Goal: Task Accomplishment & Management: Complete application form

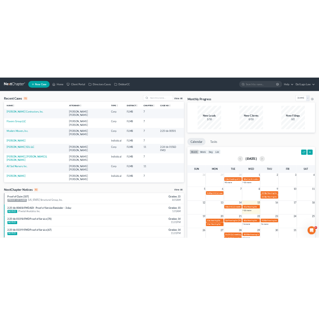
scroll to position [33, 0]
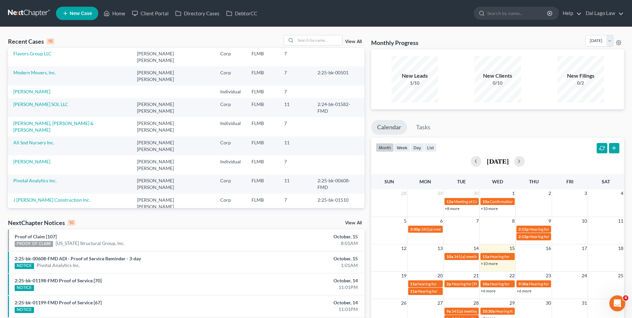
click at [49, 235] on link "[PERSON_NAME] & [PERSON_NAME]" at bounding box center [52, 238] width 79 height 6
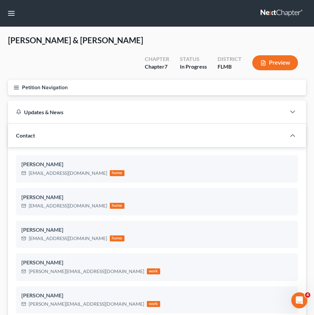
drag, startPoint x: 17, startPoint y: 73, endPoint x: 22, endPoint y: 79, distance: 8.3
click at [17, 89] on line "button" at bounding box center [16, 89] width 5 height 0
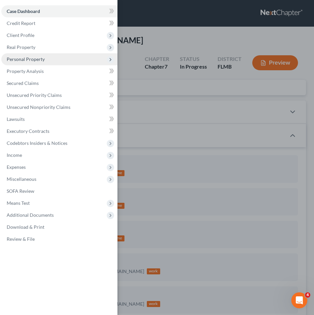
drag, startPoint x: 37, startPoint y: 58, endPoint x: 46, endPoint y: 61, distance: 9.9
click at [37, 58] on span "Personal Property" at bounding box center [26, 59] width 38 height 6
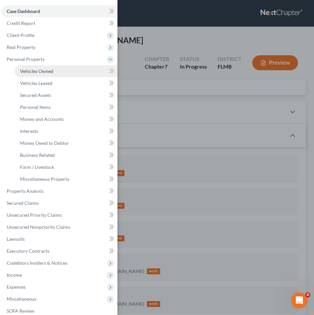
click at [51, 72] on span "Vehicles Owned" at bounding box center [36, 71] width 33 height 6
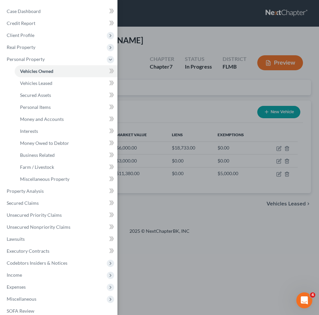
click at [167, 85] on div "Case Dashboard Payments Invoices Payments Payments Credit Report Client Profile" at bounding box center [159, 157] width 319 height 315
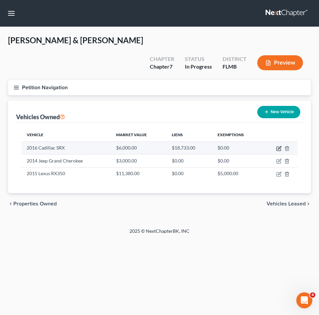
click at [280, 146] on icon "button" at bounding box center [278, 148] width 5 height 5
select select "0"
select select "10"
select select "3"
select select "1"
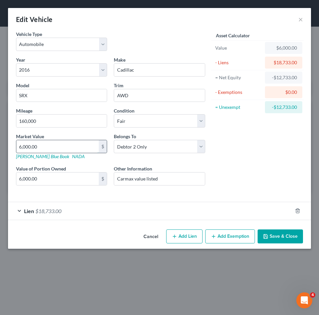
click at [48, 146] on input "6,000.00" at bounding box center [57, 146] width 82 height 13
type input "1"
type input "1.00"
type input "11"
type input "11.00"
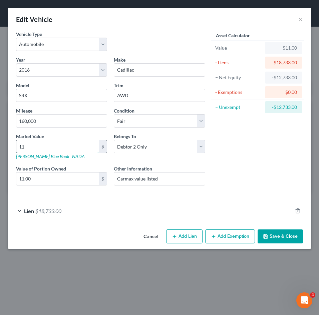
type input "113"
type input "113.00"
type input "1138"
type input "1,138.00"
type input "1,1380"
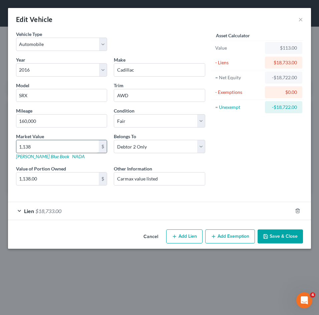
type input "11,380.00"
type input "11,380"
click at [63, 135] on div "Market Value 11,380 $ [PERSON_NAME] Blue Book NADA" at bounding box center [62, 146] width 98 height 27
click at [207, 194] on div "Year Select 2026 2025 2024 2023 2022 2021 2020 2019 2018 2017 2016 2015 2014 20…" at bounding box center [111, 126] width 196 height 140
click at [178, 214] on div "Lien $18,733.00" at bounding box center [150, 211] width 284 height 18
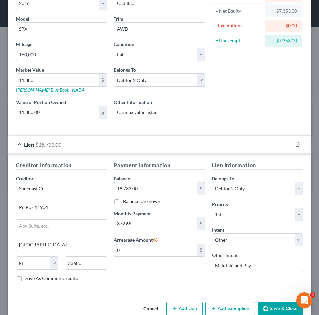
scroll to position [81, 0]
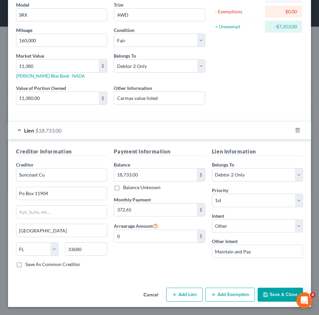
click at [274, 295] on button "Save & Close" at bounding box center [279, 295] width 45 height 14
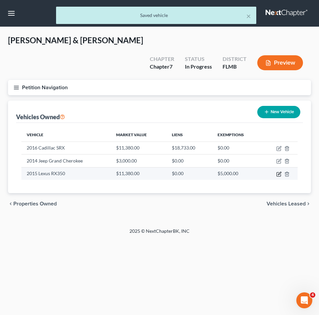
click at [279, 172] on icon "button" at bounding box center [278, 174] width 5 height 5
select select "0"
select select "11"
select select "2"
select select "0"
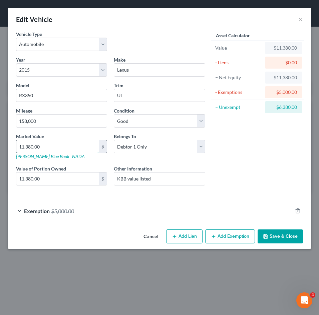
click at [53, 146] on input "11,380.00" at bounding box center [57, 146] width 82 height 13
type input "6"
type input "6.00"
type input "60"
type input "60.00"
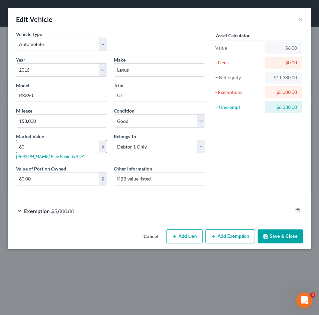
type input "600"
type input "600.00"
type input "6000"
type input "6,000.00"
type input "6,000"
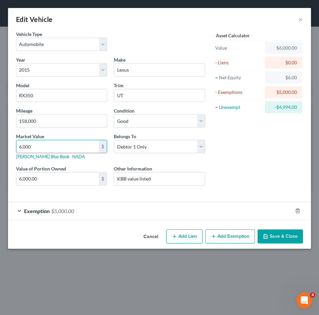
click at [160, 210] on div "Exemption $5,000.00" at bounding box center [150, 211] width 284 height 18
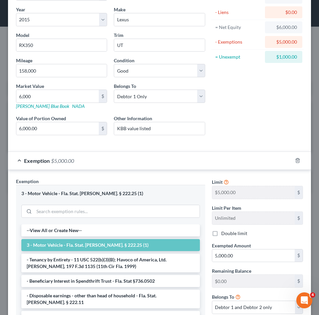
scroll to position [114, 0]
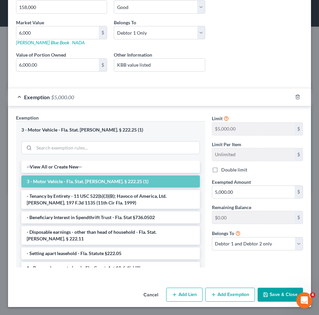
click at [277, 294] on button "Save & Close" at bounding box center [279, 295] width 45 height 14
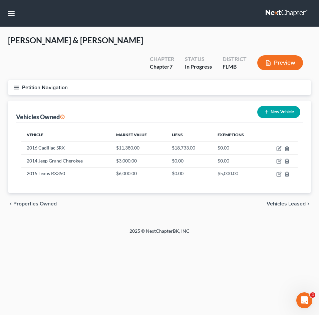
click at [15, 89] on line "button" at bounding box center [16, 89] width 5 height 0
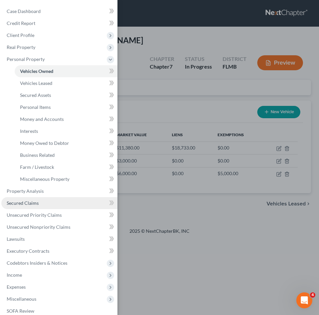
click at [27, 203] on span "Secured Claims" at bounding box center [23, 203] width 32 height 6
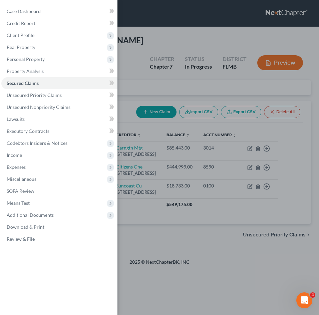
click at [130, 111] on div "Case Dashboard Payments Invoices Payments Payments Credit Report Client Profile" at bounding box center [159, 157] width 319 height 315
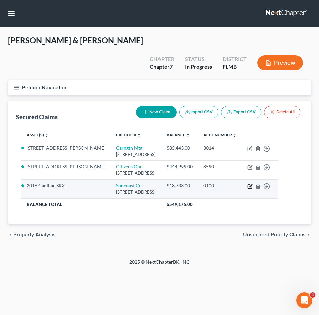
click at [249, 184] on icon "button" at bounding box center [249, 186] width 5 height 5
select select "9"
select select "0"
select select "4"
select select "1"
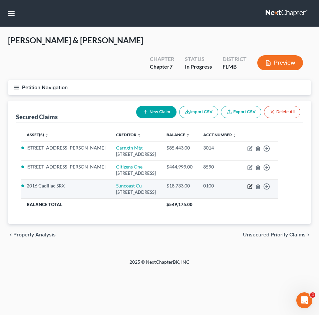
select select "0"
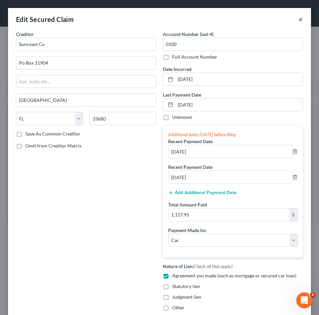
click at [298, 18] on button "×" at bounding box center [300, 19] width 5 height 8
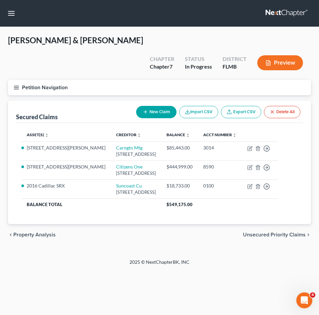
click at [18, 85] on icon "button" at bounding box center [16, 88] width 6 height 6
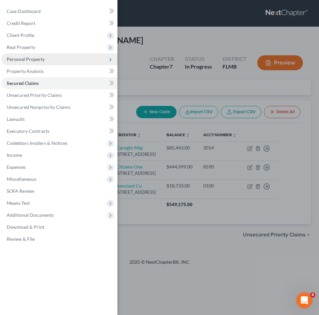
click at [40, 60] on span "Personal Property" at bounding box center [26, 59] width 38 height 6
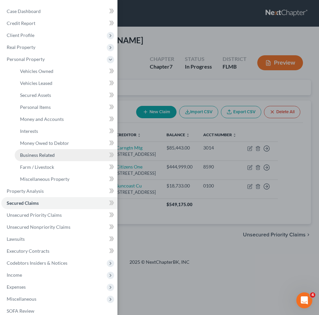
click at [49, 156] on span "Business Related" at bounding box center [37, 155] width 35 height 6
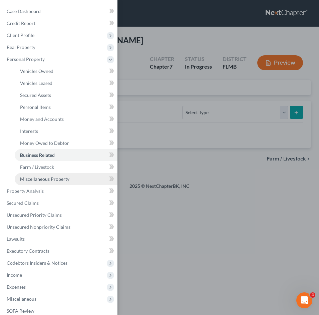
click at [51, 180] on span "Miscellaneous Property" at bounding box center [44, 179] width 49 height 6
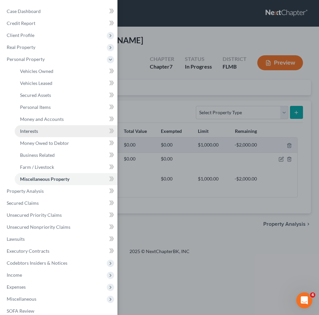
click at [45, 130] on link "Interests" at bounding box center [66, 131] width 103 height 12
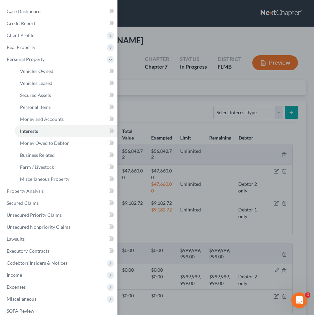
click at [135, 90] on div "Case Dashboard Payments Invoices Payments Payments Credit Report Client Profile" at bounding box center [157, 157] width 314 height 315
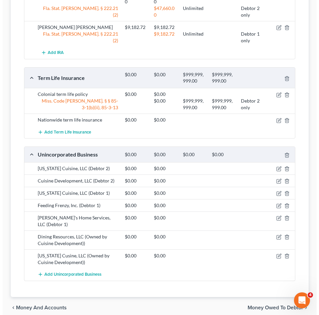
scroll to position [182, 0]
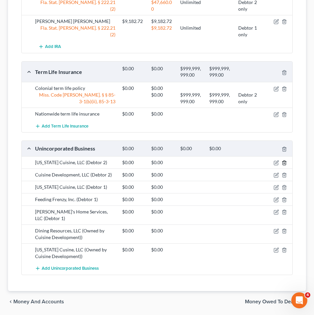
click at [285, 161] on icon "button" at bounding box center [283, 163] width 3 height 4
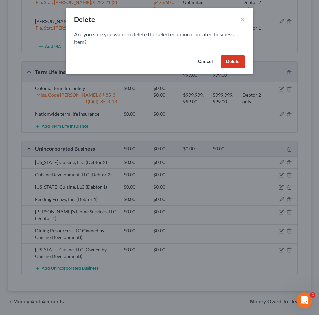
click at [232, 60] on button "Delete" at bounding box center [232, 61] width 24 height 13
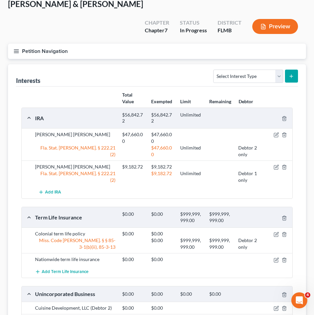
scroll to position [3, 0]
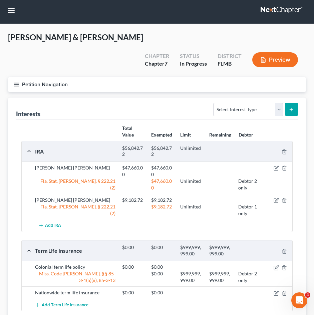
click at [14, 82] on icon "button" at bounding box center [16, 85] width 6 height 6
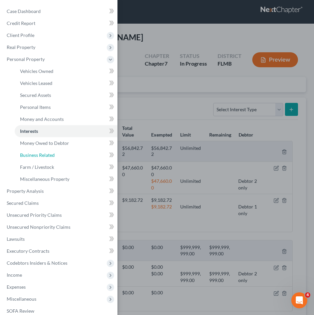
drag, startPoint x: 45, startPoint y: 154, endPoint x: 130, endPoint y: 168, distance: 86.5
click at [45, 154] on span "Business Related" at bounding box center [37, 155] width 35 height 6
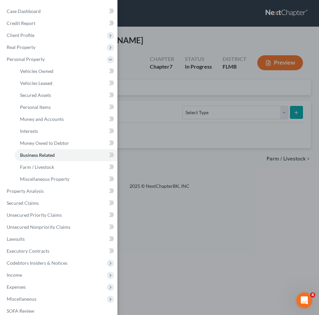
click at [132, 107] on div "Case Dashboard Payments Invoices Payments Payments Credit Report Client Profile" at bounding box center [159, 157] width 319 height 315
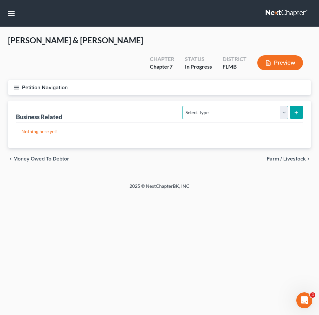
click at [224, 106] on select "Select Type Customer Lists Franchises Inventory Licenses Machinery Office Equip…" at bounding box center [235, 112] width 106 height 13
select select "office_equipment"
click at [183, 106] on select "Select Type Customer Lists Franchises Inventory Licenses Machinery Office Equip…" at bounding box center [235, 112] width 106 height 13
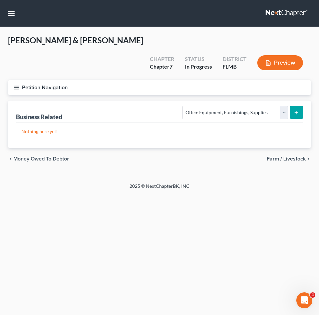
click at [294, 110] on icon "submit" at bounding box center [295, 112] width 5 height 5
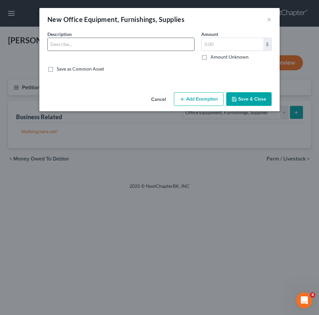
click at [86, 41] on input "text" at bounding box center [121, 44] width 146 height 13
type input "Old Laptop owed by Feeding Frenzy, Inc."
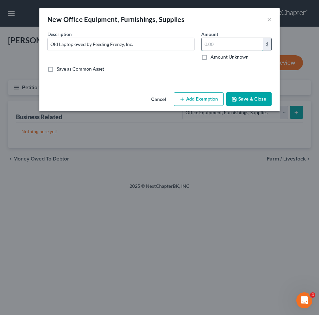
click at [223, 45] on input "text" at bounding box center [232, 44] width 62 height 13
type input "25.00"
click at [256, 103] on button "Save & Close" at bounding box center [248, 99] width 45 height 14
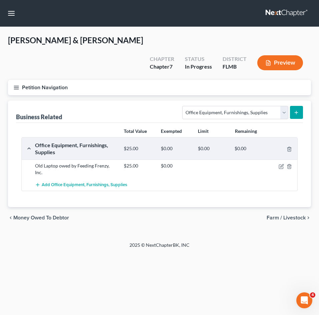
click at [17, 85] on icon "button" at bounding box center [16, 88] width 6 height 6
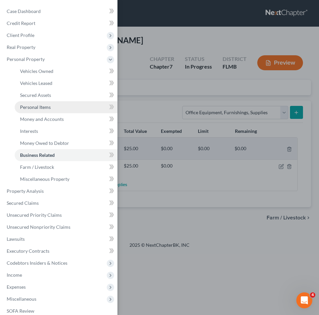
click at [50, 109] on span "Personal Items" at bounding box center [35, 107] width 31 height 6
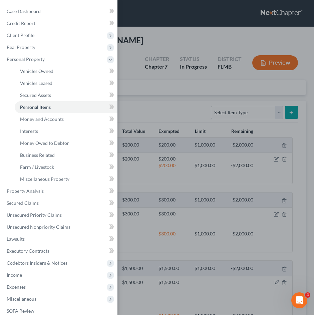
click at [151, 98] on div "Case Dashboard Payments Invoices Payments Payments Credit Report Client Profile" at bounding box center [157, 157] width 314 height 315
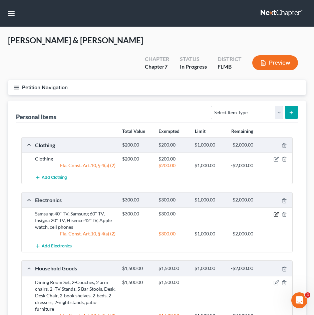
click at [276, 212] on icon "button" at bounding box center [276, 213] width 3 height 3
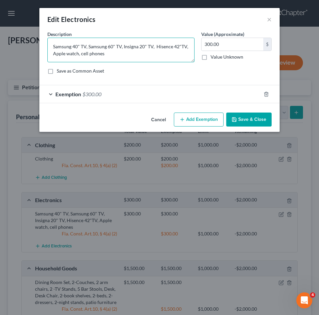
click at [111, 57] on textarea "Samsung 40" TV, Samsung 60" TV, Insigna 20" TV, Hisence 42"TV, Apple watch, cel…" at bounding box center [120, 50] width 147 height 25
type textarea "Samsung 40" TV, Samsung 60" TV, Insigna 20" TV, Hisence 42"TV, Apple watch, cel…"
click at [233, 114] on button "Save & Close" at bounding box center [248, 120] width 45 height 14
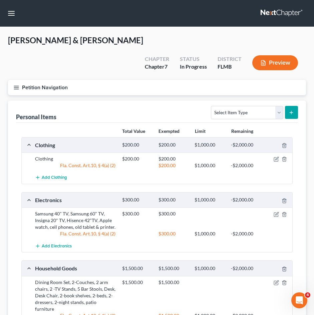
click at [20, 80] on button "Petition Navigation" at bounding box center [157, 87] width 298 height 15
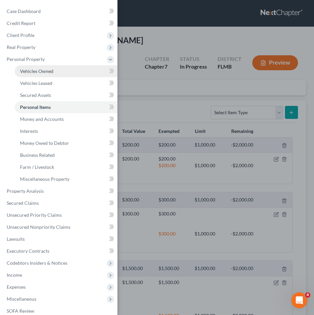
click at [59, 73] on link "Vehicles Owned" at bounding box center [66, 71] width 103 height 12
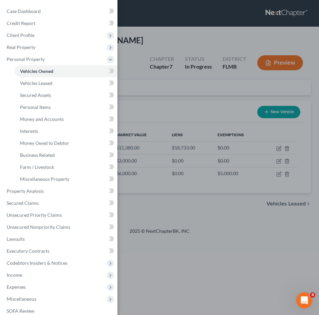
click at [163, 104] on div "Case Dashboard Payments Invoices Payments Payments Credit Report Client Profile" at bounding box center [159, 157] width 319 height 315
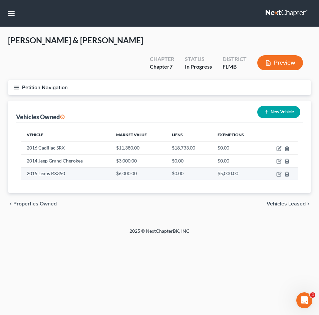
click at [92, 167] on td "2015 Lexus RX350" at bounding box center [65, 173] width 89 height 13
click at [279, 172] on icon "button" at bounding box center [279, 173] width 3 height 3
select select "0"
select select "11"
select select "2"
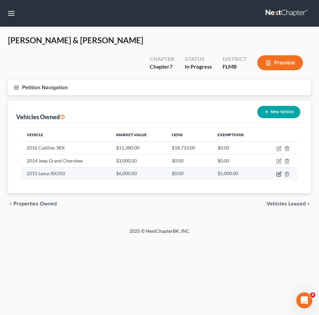
select select "0"
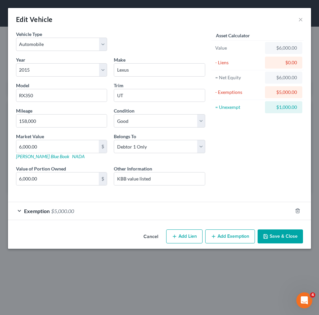
click at [148, 210] on div "Exemption $5,000.00" at bounding box center [150, 211] width 284 height 18
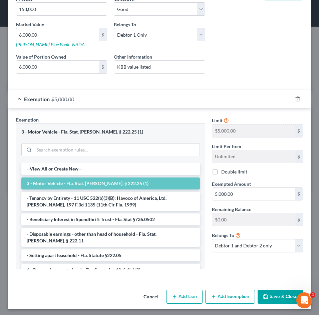
scroll to position [114, 0]
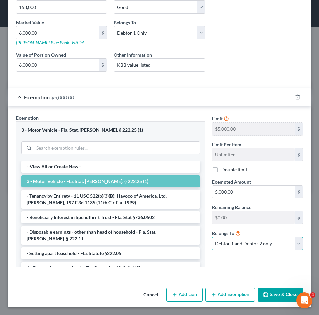
click at [266, 247] on select "Debtor 1 only Debtor 2 only Debtor 1 and Debtor 2 only" at bounding box center [257, 243] width 91 height 13
select select "0"
click at [212, 237] on select "Debtor 1 only Debtor 2 only Debtor 1 and Debtor 2 only" at bounding box center [257, 243] width 91 height 13
click at [274, 295] on button "Save & Close" at bounding box center [279, 295] width 45 height 14
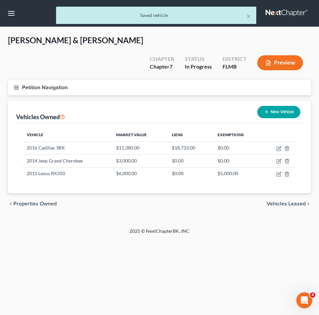
click at [287, 55] on button "Preview" at bounding box center [280, 62] width 46 height 15
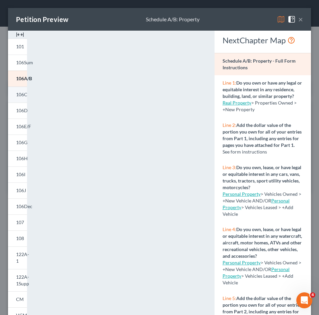
click at [19, 94] on span "106C" at bounding box center [21, 95] width 11 height 6
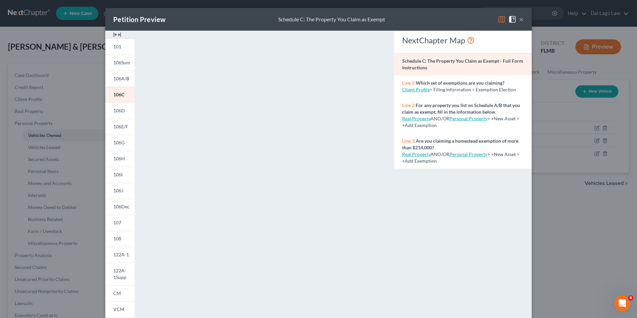
click at [520, 19] on button "×" at bounding box center [521, 19] width 5 height 8
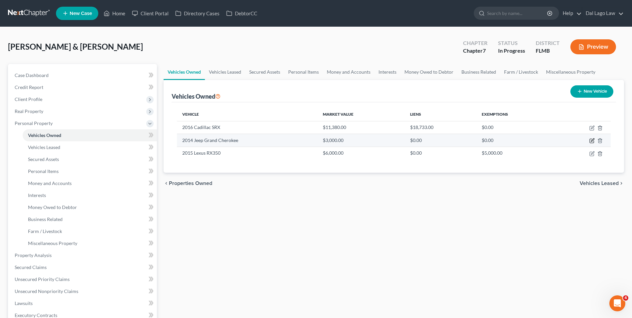
click at [593, 142] on icon "button" at bounding box center [592, 140] width 5 height 5
select select "0"
select select "12"
select select "4"
select select "3"
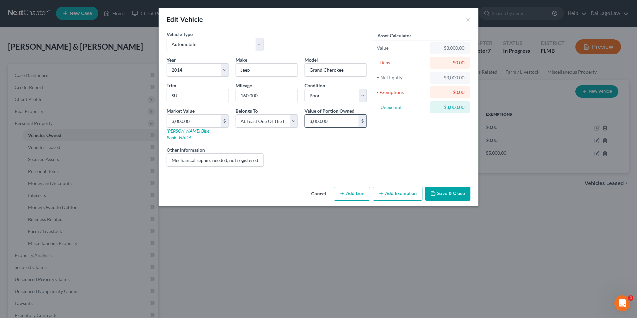
click at [333, 119] on input "3,000.00" at bounding box center [332, 121] width 54 height 13
type input "1,500"
click at [448, 137] on div "Asset Calculator Value $3,000.00 - Liens $0.00 = Net Equity $3,000.00 - Exempti…" at bounding box center [422, 101] width 104 height 141
click at [453, 188] on button "Save & Close" at bounding box center [447, 194] width 45 height 14
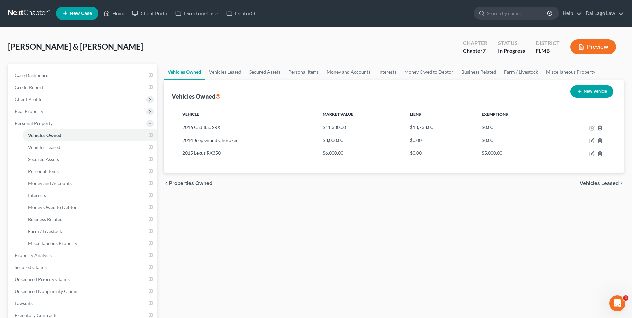
click at [585, 47] on button "Preview" at bounding box center [594, 46] width 46 height 15
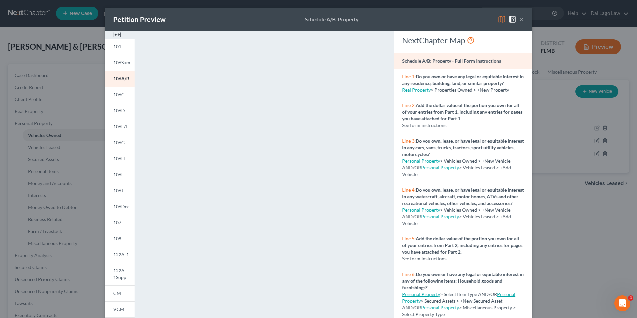
drag, startPoint x: 385, startPoint y: 15, endPoint x: 372, endPoint y: 3, distance: 17.5
click at [372, 3] on div "Petition Preview Schedule A/B: Property × 101 106Sum 106A/B 106C 106D 106E/F 10…" at bounding box center [318, 159] width 637 height 318
click at [501, 19] on img at bounding box center [502, 19] width 8 height 8
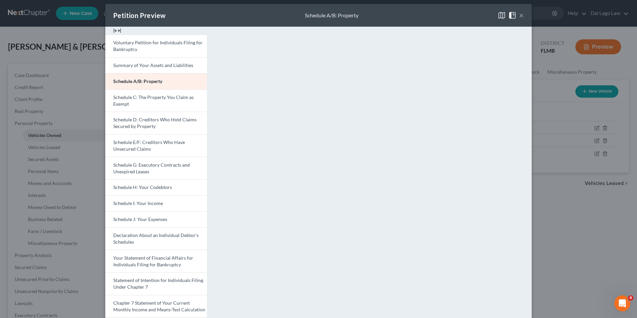
scroll to position [0, 0]
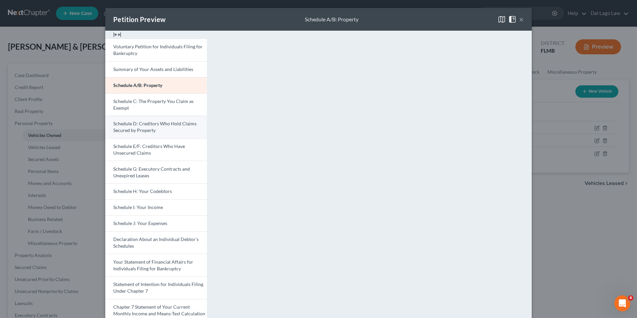
drag, startPoint x: 167, startPoint y: 128, endPoint x: 197, endPoint y: 129, distance: 30.0
click at [167, 128] on link "Schedule D: Creditors Who Hold Claims Secured by Property" at bounding box center [156, 127] width 102 height 23
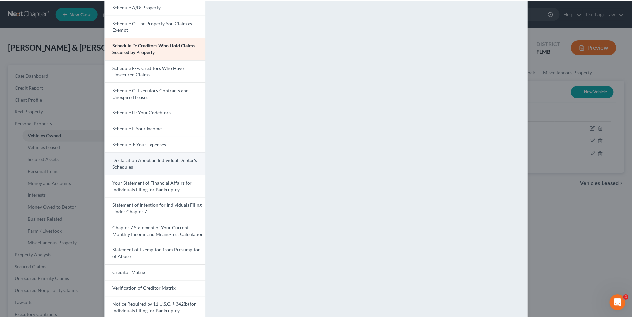
scroll to position [58, 0]
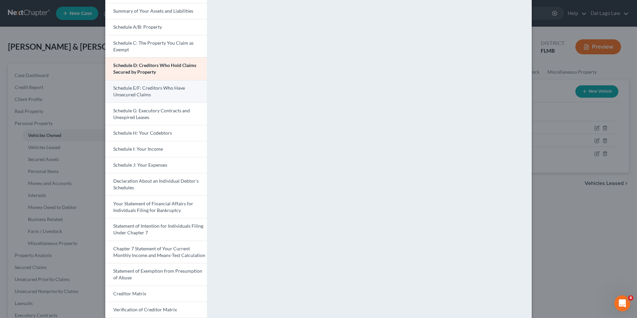
click at [145, 87] on span "Schedule E/F: Creditors Who Have Unsecured Claims" at bounding box center [149, 91] width 72 height 12
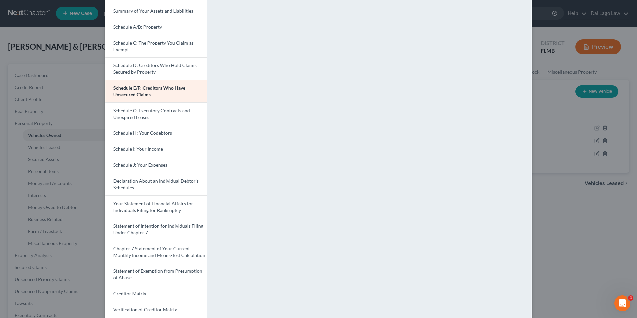
click at [90, 105] on div "Petition Preview Schedule E/F: Creditors Who Have Unsecured Claims × Voluntary …" at bounding box center [318, 159] width 637 height 318
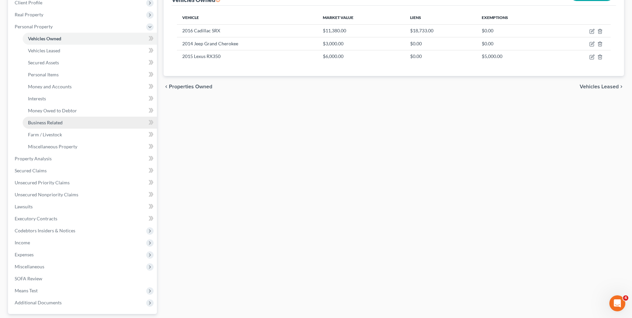
scroll to position [100, 0]
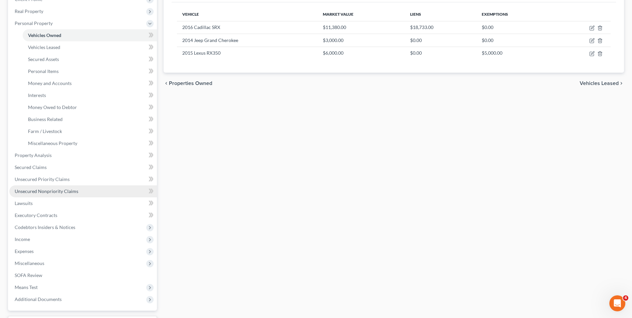
click at [68, 190] on span "Unsecured Nonpriority Claims" at bounding box center [47, 191] width 64 height 6
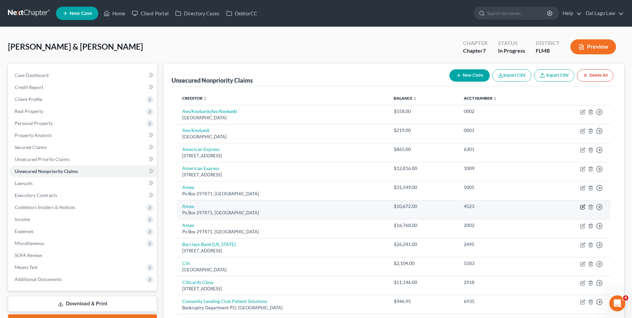
click at [583, 209] on icon "button" at bounding box center [583, 207] width 4 height 4
select select "9"
select select "14"
select select "3"
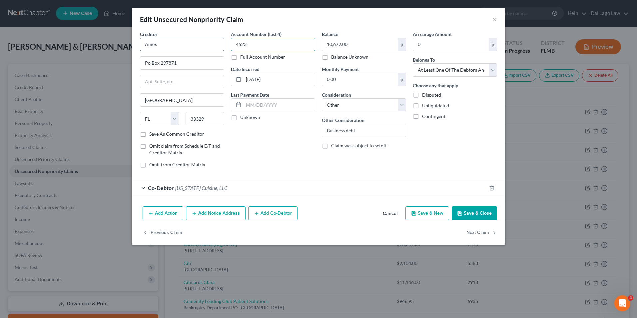
drag, startPoint x: 252, startPoint y: 44, endPoint x: 222, endPoint y: 44, distance: 30.0
click at [222, 44] on div "Creditor * Amex Po Box 297871 [GEOGRAPHIC_DATA] [US_STATE][GEOGRAPHIC_DATA] AZ …" at bounding box center [319, 102] width 364 height 143
click at [160, 62] on input "Po Box 297871" at bounding box center [182, 63] width 84 height 13
click at [149, 63] on input "Po Box 297871" at bounding box center [182, 63] width 84 height 13
type input "PO Box 297871"
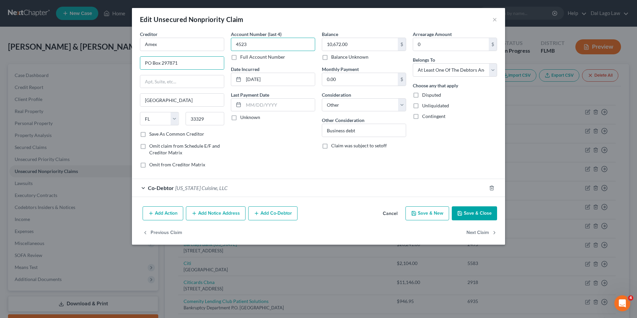
click at [271, 48] on input "4523" at bounding box center [273, 44] width 84 height 13
type input "4"
type input "1004"
click at [476, 211] on button "Save & Close" at bounding box center [474, 213] width 45 height 14
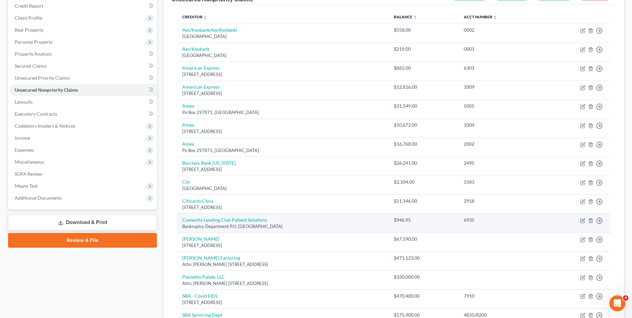
scroll to position [67, 0]
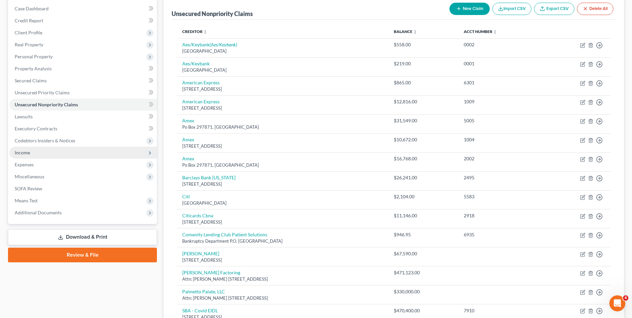
click at [41, 155] on span "Income" at bounding box center [83, 153] width 148 height 12
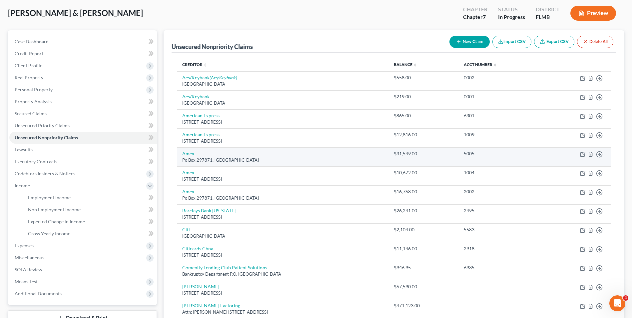
scroll to position [33, 0]
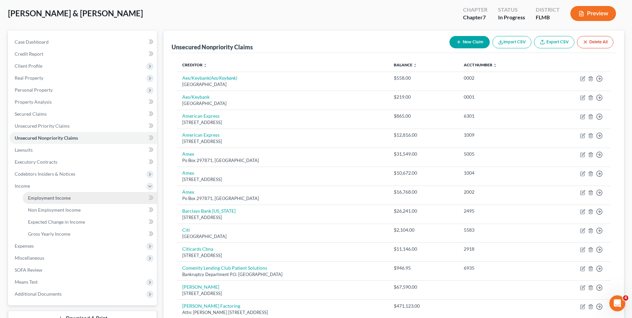
click at [48, 196] on span "Employment Income" at bounding box center [49, 198] width 43 height 6
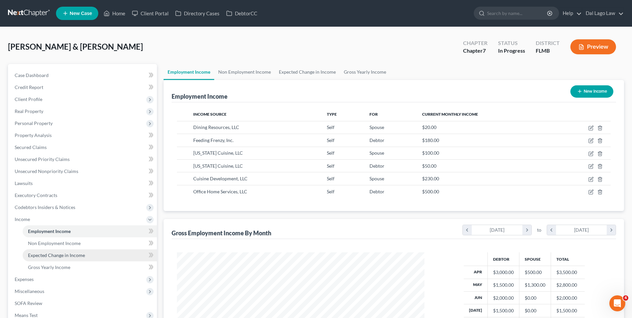
scroll to position [33, 0]
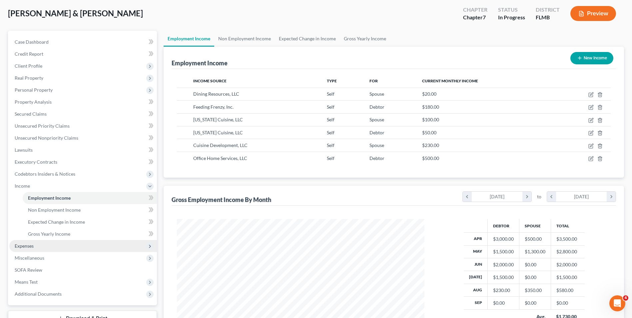
click at [57, 245] on span "Expenses" at bounding box center [83, 246] width 148 height 12
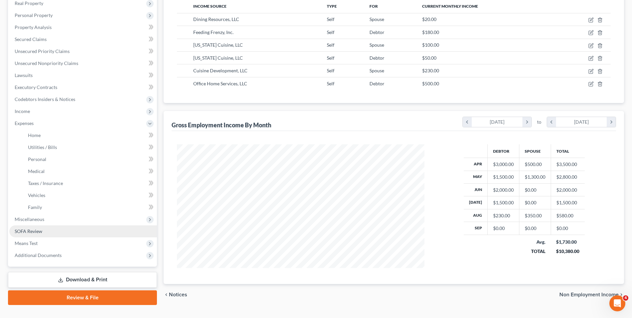
scroll to position [121, 0]
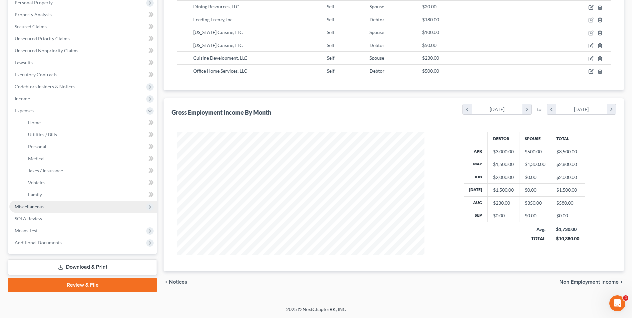
click at [65, 207] on span "Miscellaneous" at bounding box center [83, 207] width 148 height 12
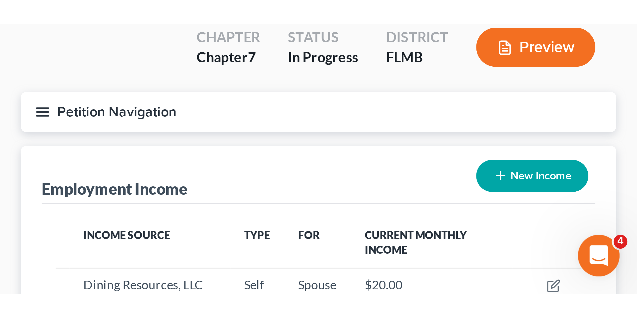
scroll to position [124, 261]
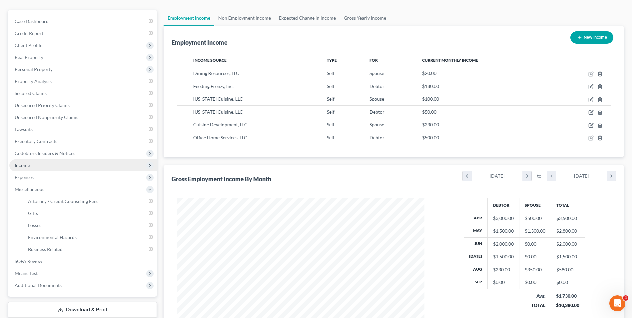
click at [40, 166] on span "Income" at bounding box center [83, 165] width 148 height 12
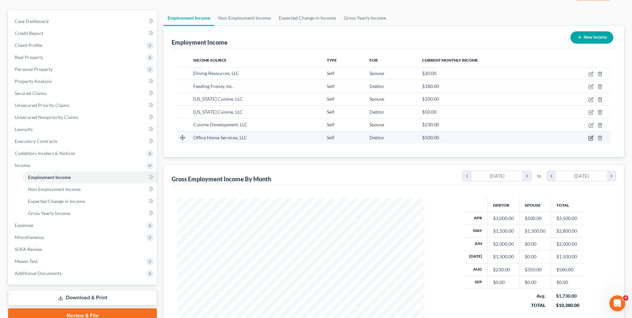
click at [591, 137] on icon "button" at bounding box center [591, 137] width 5 height 5
select select "1"
select select "42"
select select "0"
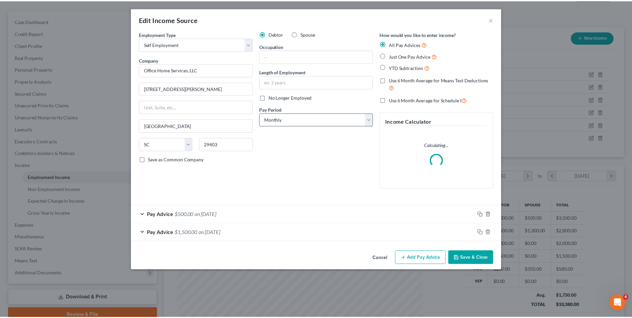
scroll to position [125, 263]
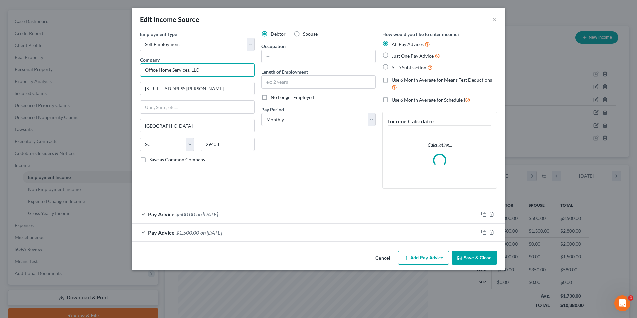
drag, startPoint x: 145, startPoint y: 69, endPoint x: 157, endPoint y: 71, distance: 12.4
click at [157, 71] on input "Office Home Services, LLC" at bounding box center [197, 69] width 115 height 13
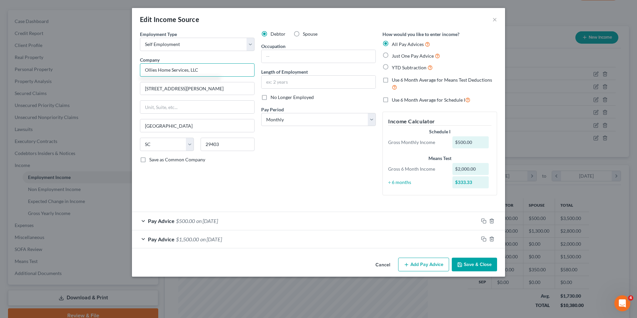
type input "Ollies Home Services, LLC"
click at [480, 263] on button "Save & Close" at bounding box center [474, 265] width 45 height 14
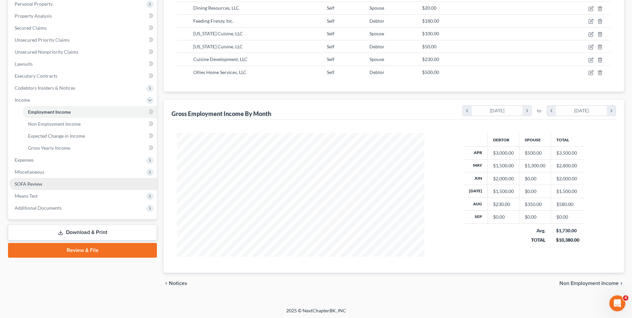
scroll to position [124, 261]
